Goal: Navigation & Orientation: Locate item on page

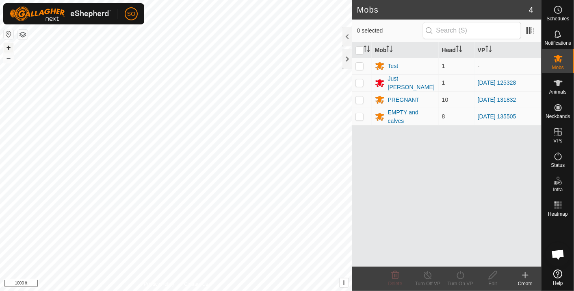
click at [8, 47] on button "+" at bounding box center [9, 48] width 10 height 10
click at [6, 44] on button "+" at bounding box center [9, 48] width 10 height 10
click at [7, 46] on button "+" at bounding box center [9, 48] width 10 height 10
click at [8, 57] on button "–" at bounding box center [9, 58] width 10 height 10
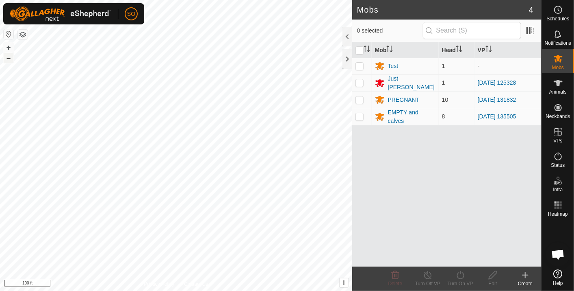
click at [8, 57] on button "–" at bounding box center [9, 58] width 10 height 10
click at [7, 44] on button "+" at bounding box center [9, 48] width 10 height 10
click at [395, 0] on html "SO Schedules Notifications Mobs Animals Neckbands VPs Status Infra Heatmap Help…" at bounding box center [287, 145] width 574 height 291
click at [9, 45] on button "+" at bounding box center [9, 48] width 10 height 10
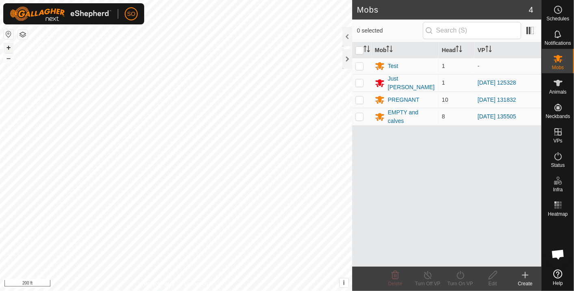
click at [9, 45] on button "+" at bounding box center [9, 48] width 10 height 10
